Goal: Task Accomplishment & Management: Use online tool/utility

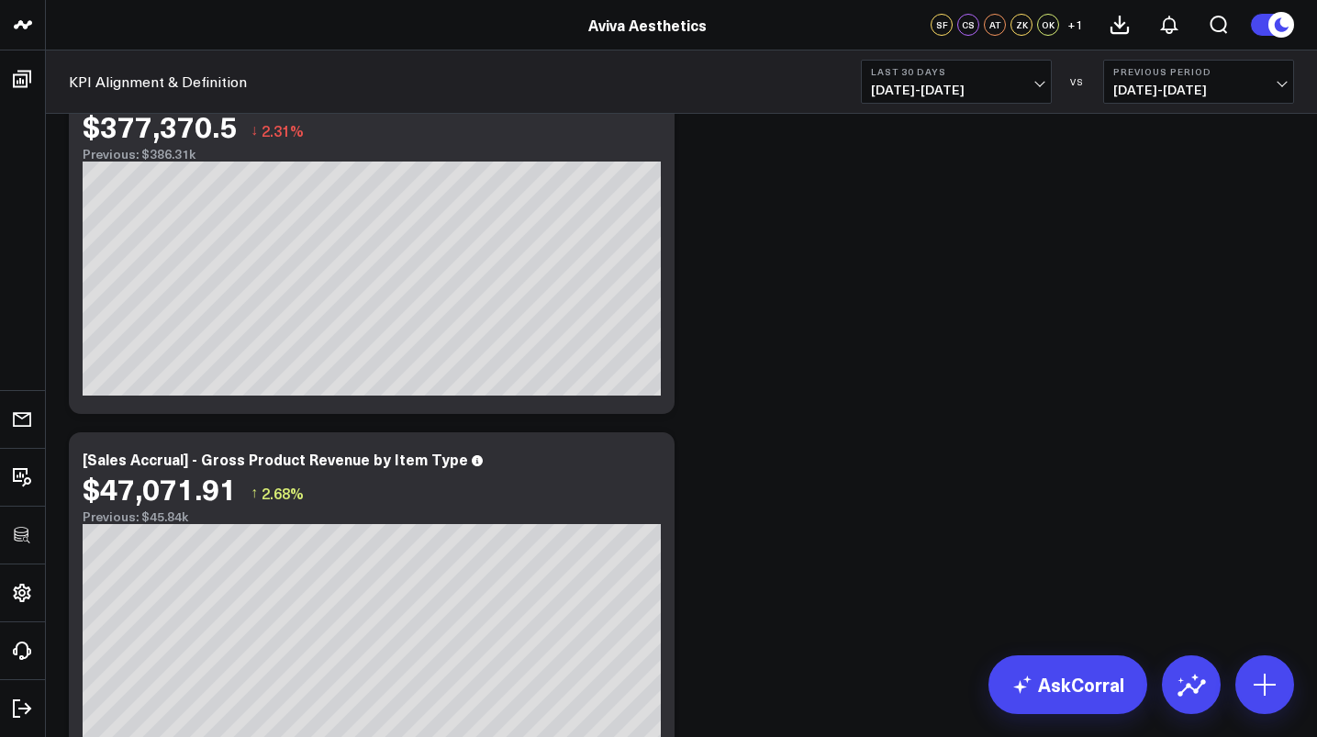
scroll to position [130, 0]
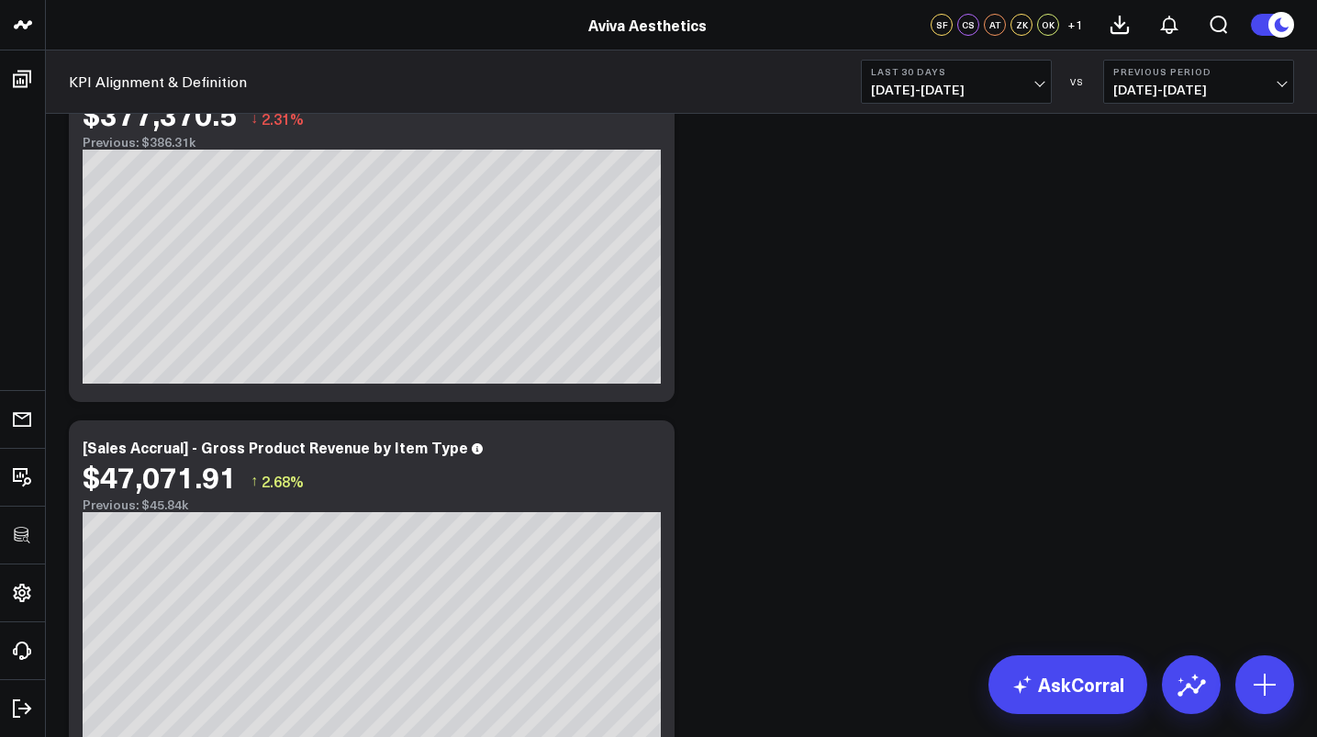
click at [623, 24] on link "Aviva Aesthetics" at bounding box center [647, 25] width 118 height 20
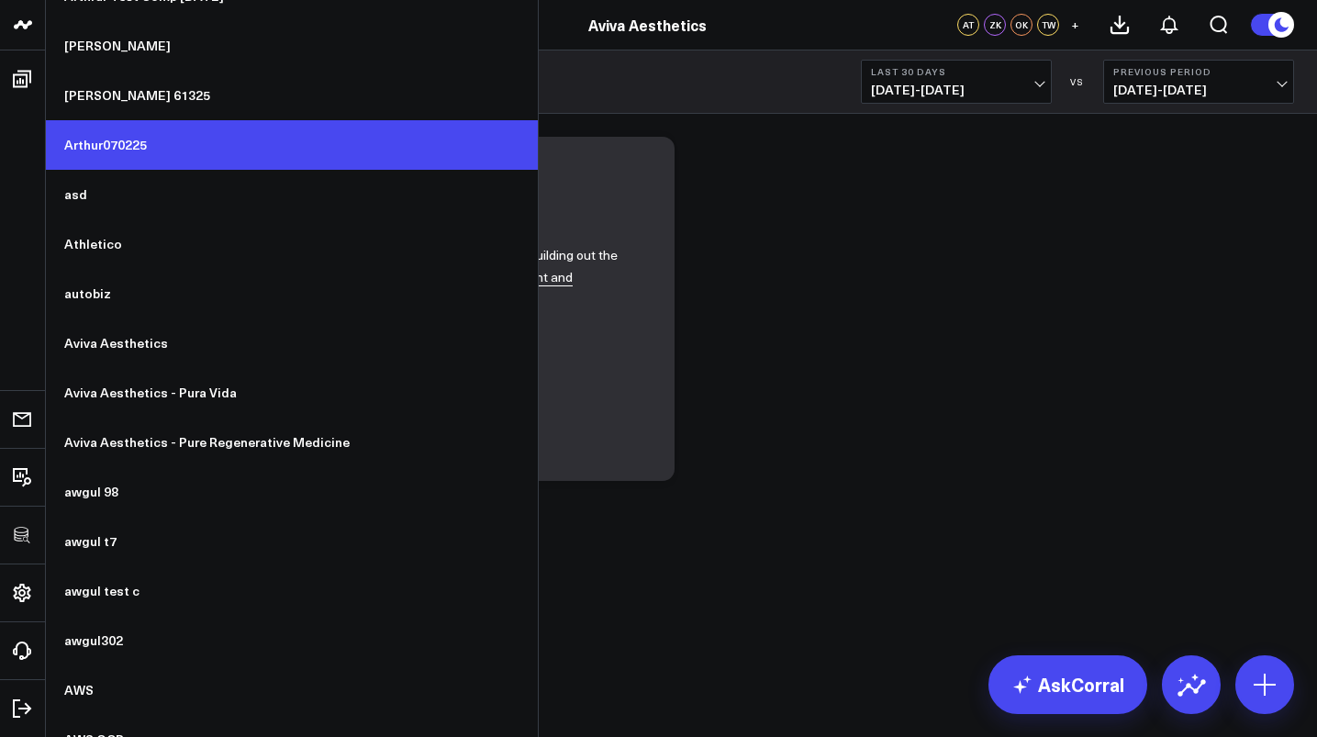
scroll to position [2453, 0]
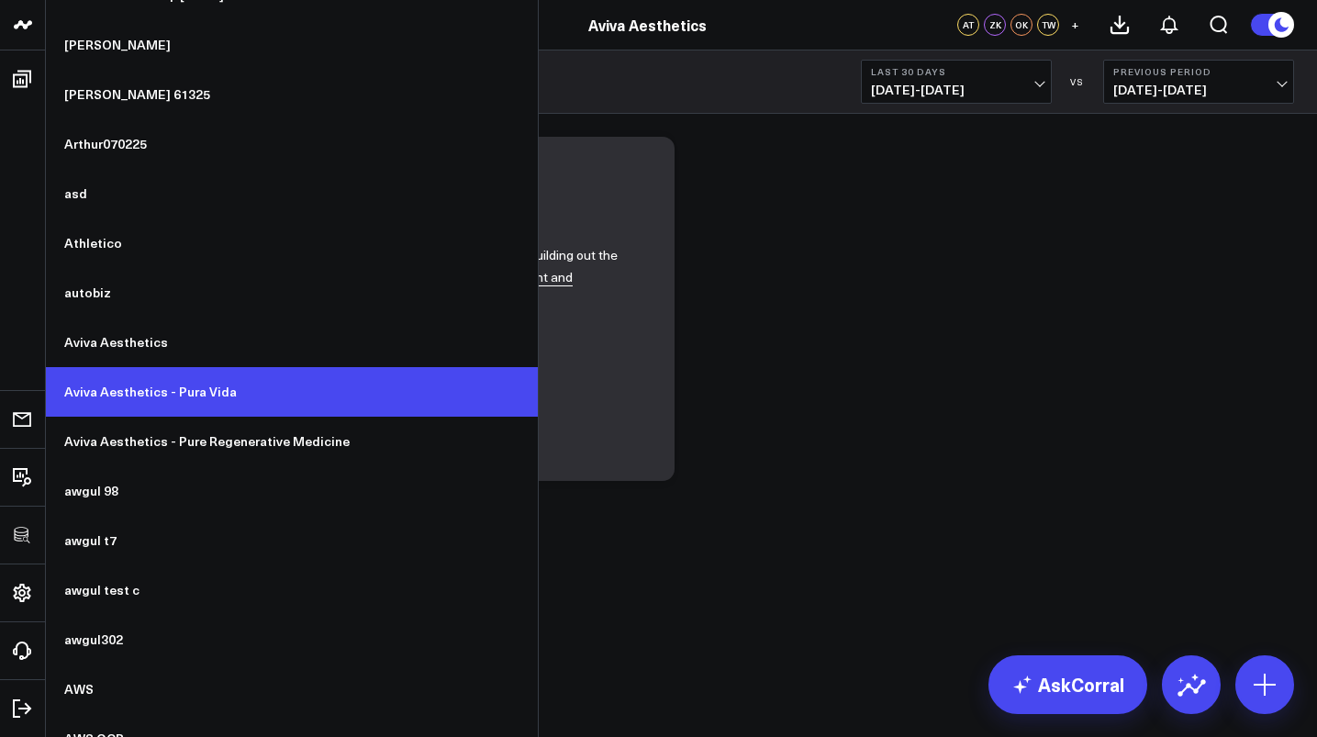
click at [186, 401] on link "Aviva Aesthetics - Pura Vida" at bounding box center [292, 392] width 492 height 50
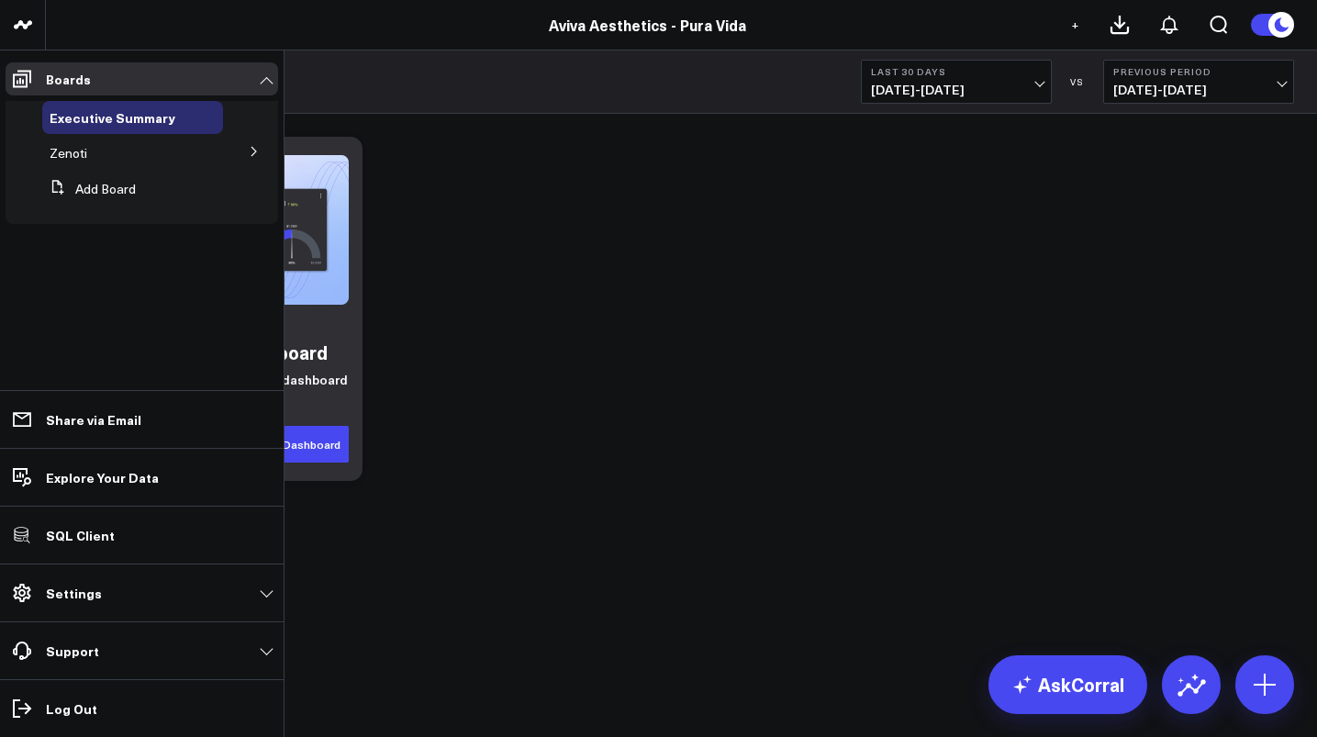
click at [254, 160] on button at bounding box center [254, 151] width 48 height 28
click at [63, 194] on span "Revenue" at bounding box center [86, 185] width 51 height 17
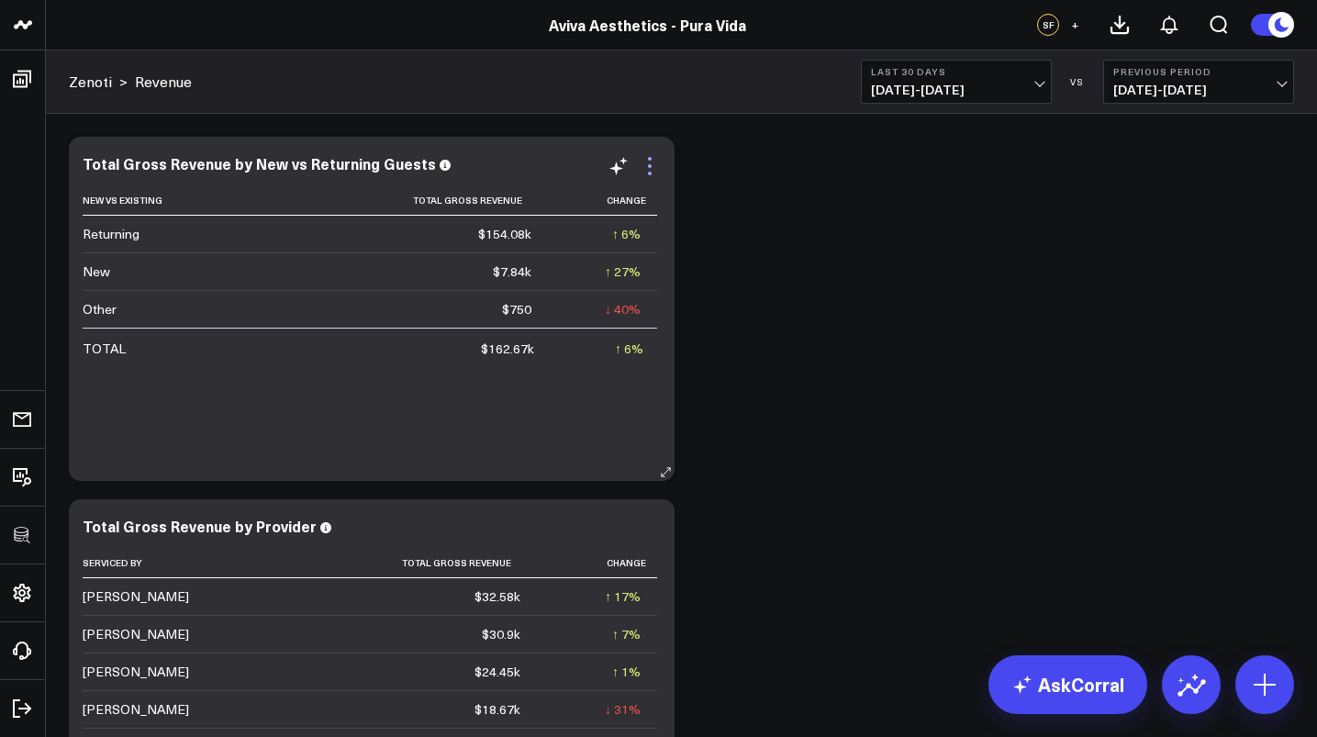
click at [652, 164] on icon at bounding box center [650, 166] width 22 height 22
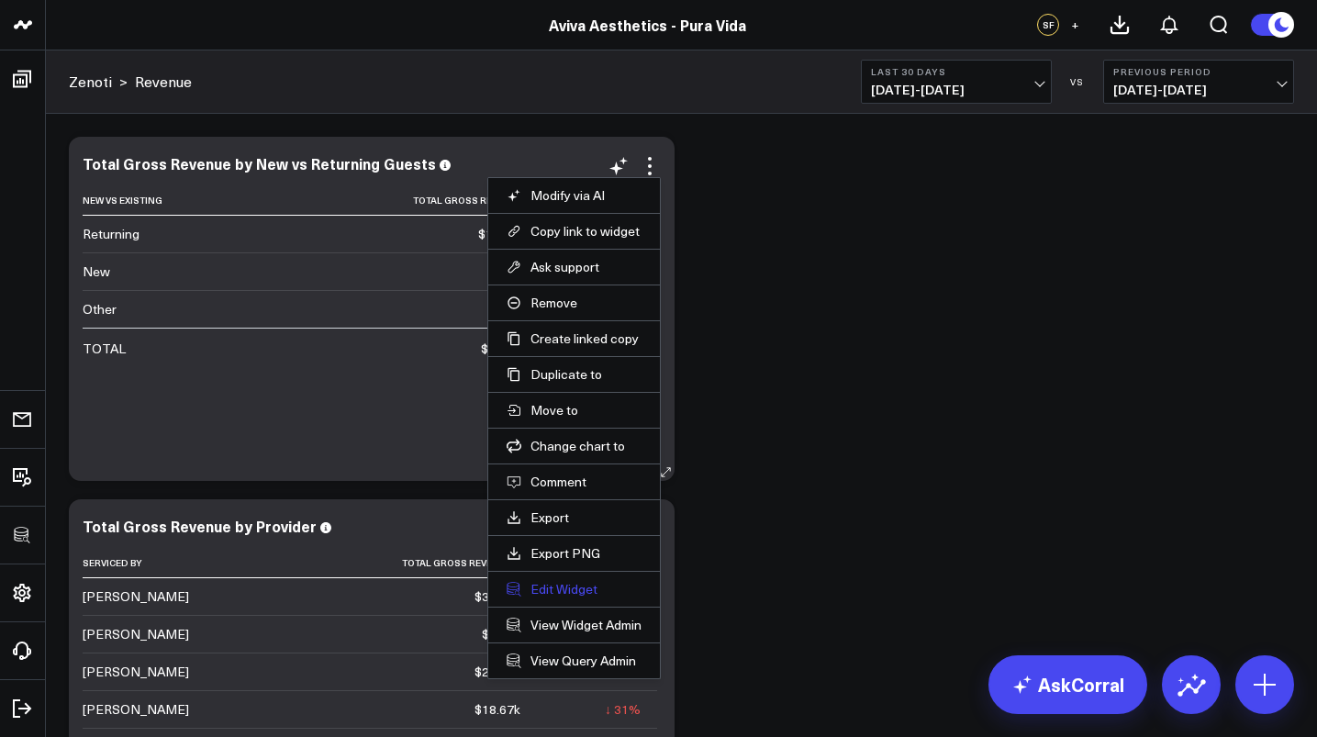
click at [558, 586] on button "Edit Widget" at bounding box center [574, 589] width 135 height 17
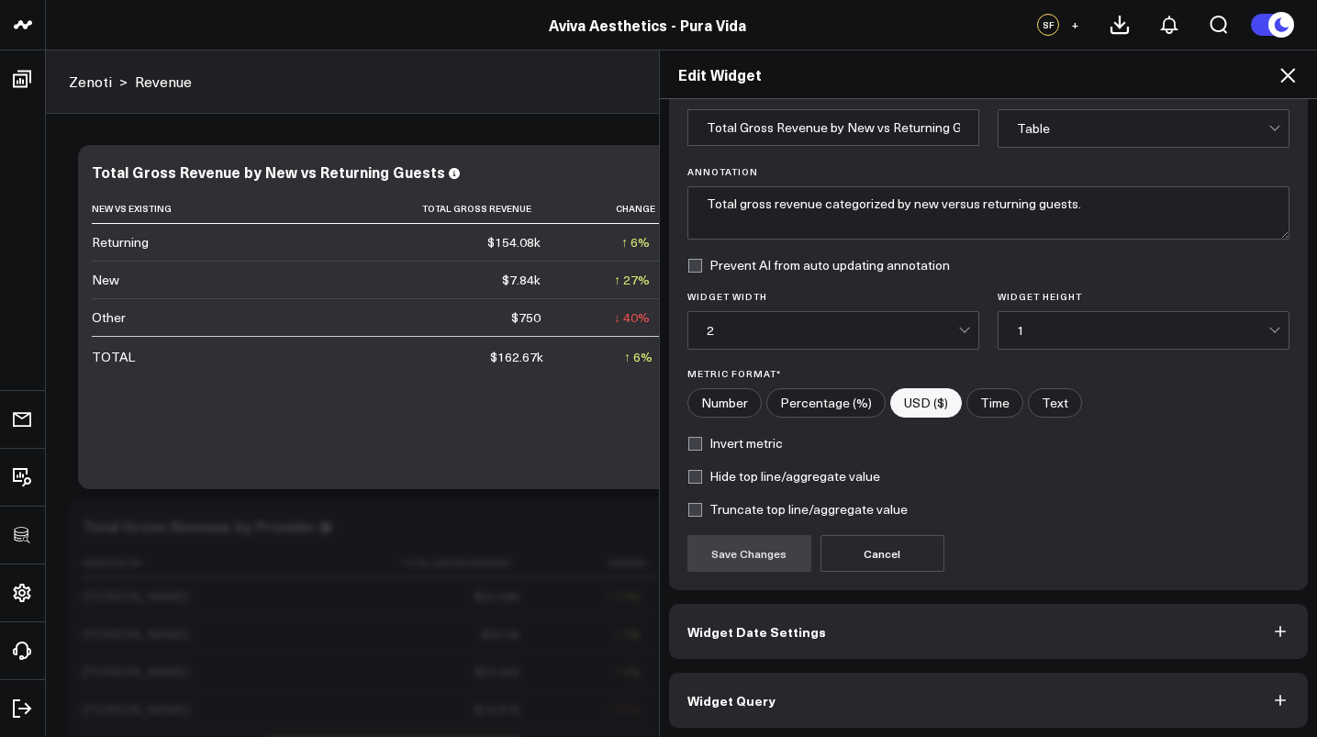
scroll to position [83, 0]
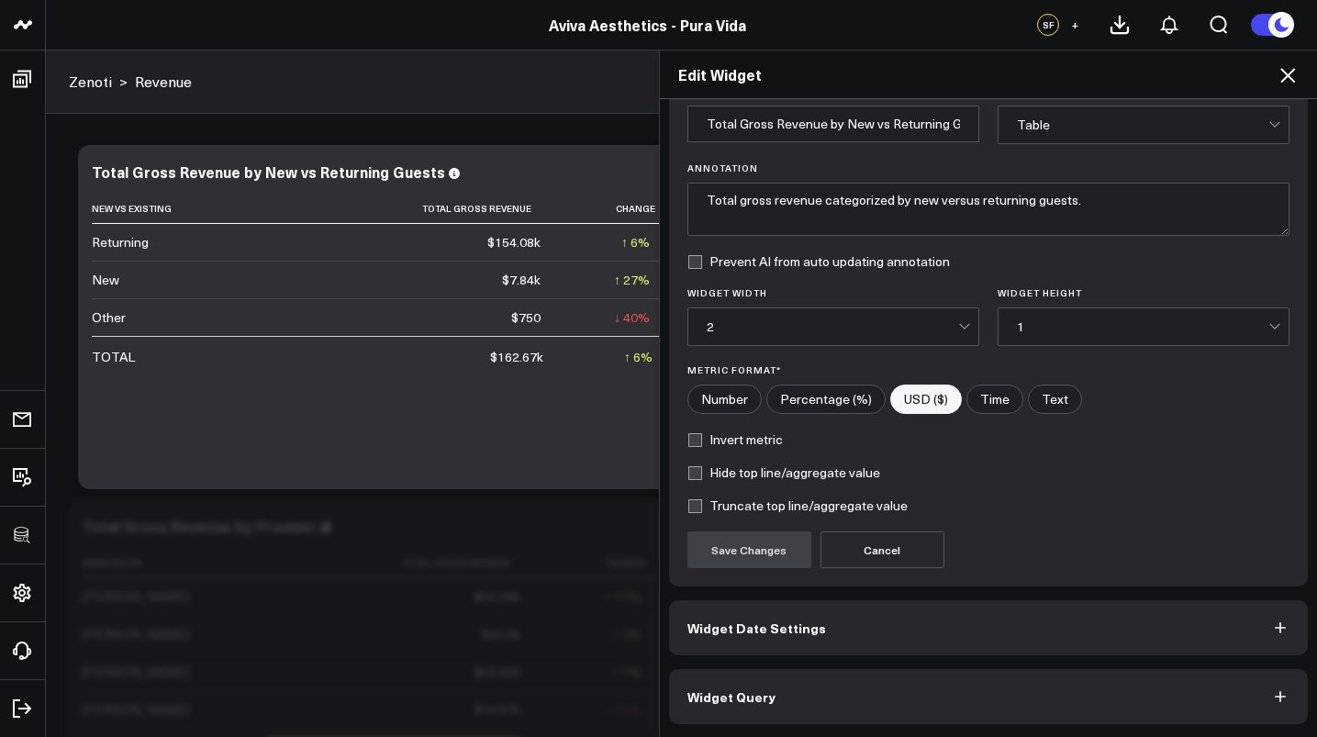
click at [820, 681] on button "Widget Query" at bounding box center [989, 696] width 640 height 55
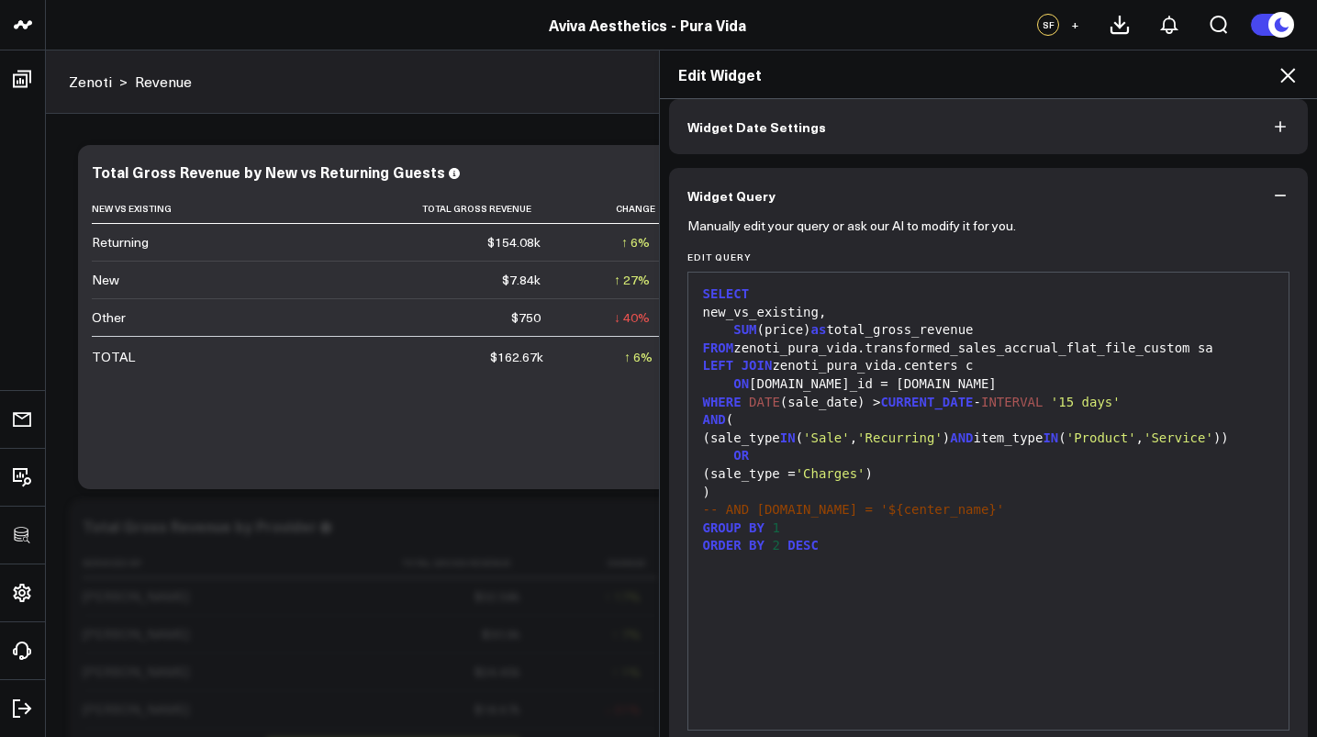
scroll to position [0, 0]
